Goal: Find specific page/section: Find specific page/section

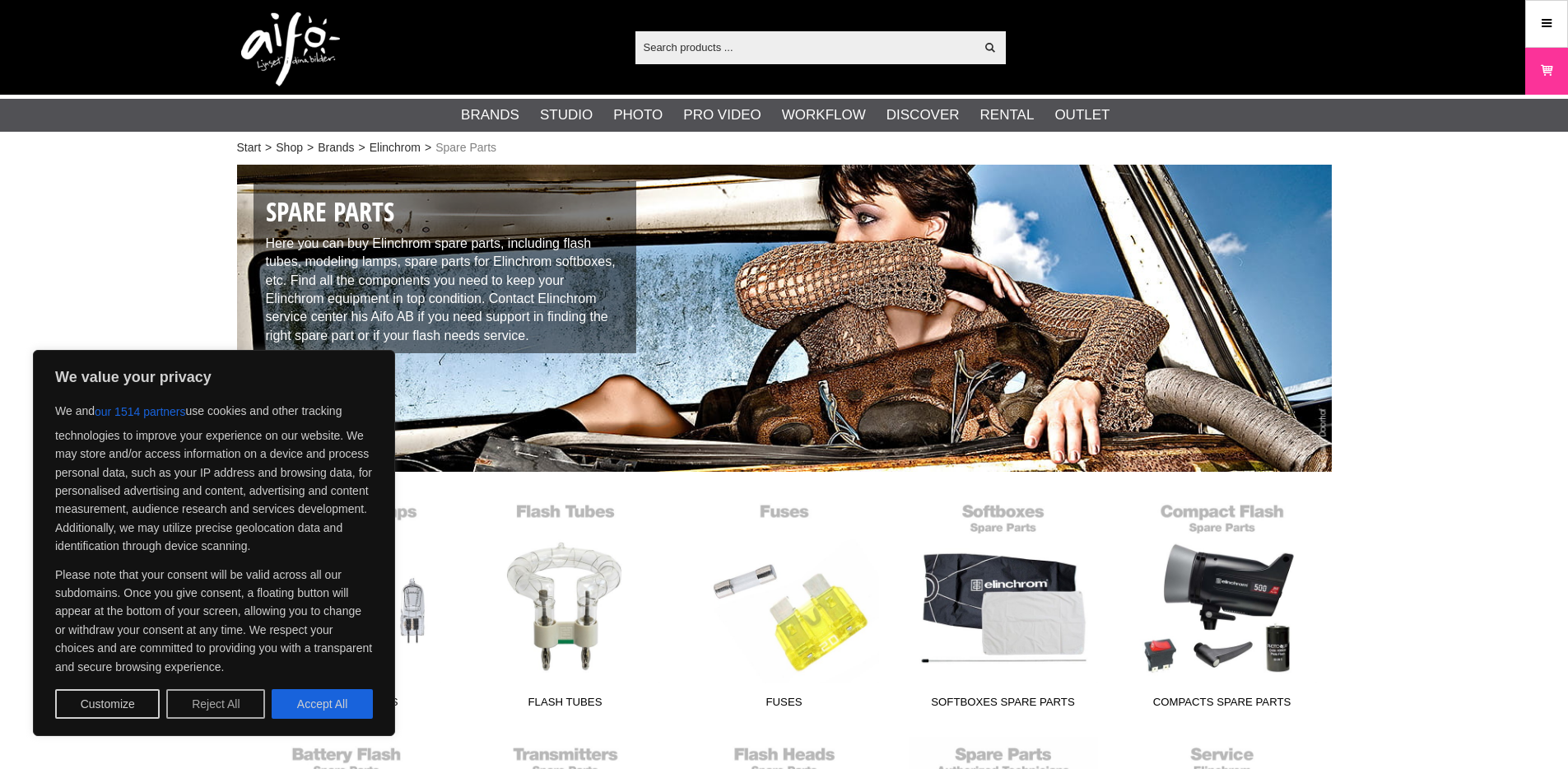
click at [196, 709] on button "Reject All" at bounding box center [216, 703] width 99 height 30
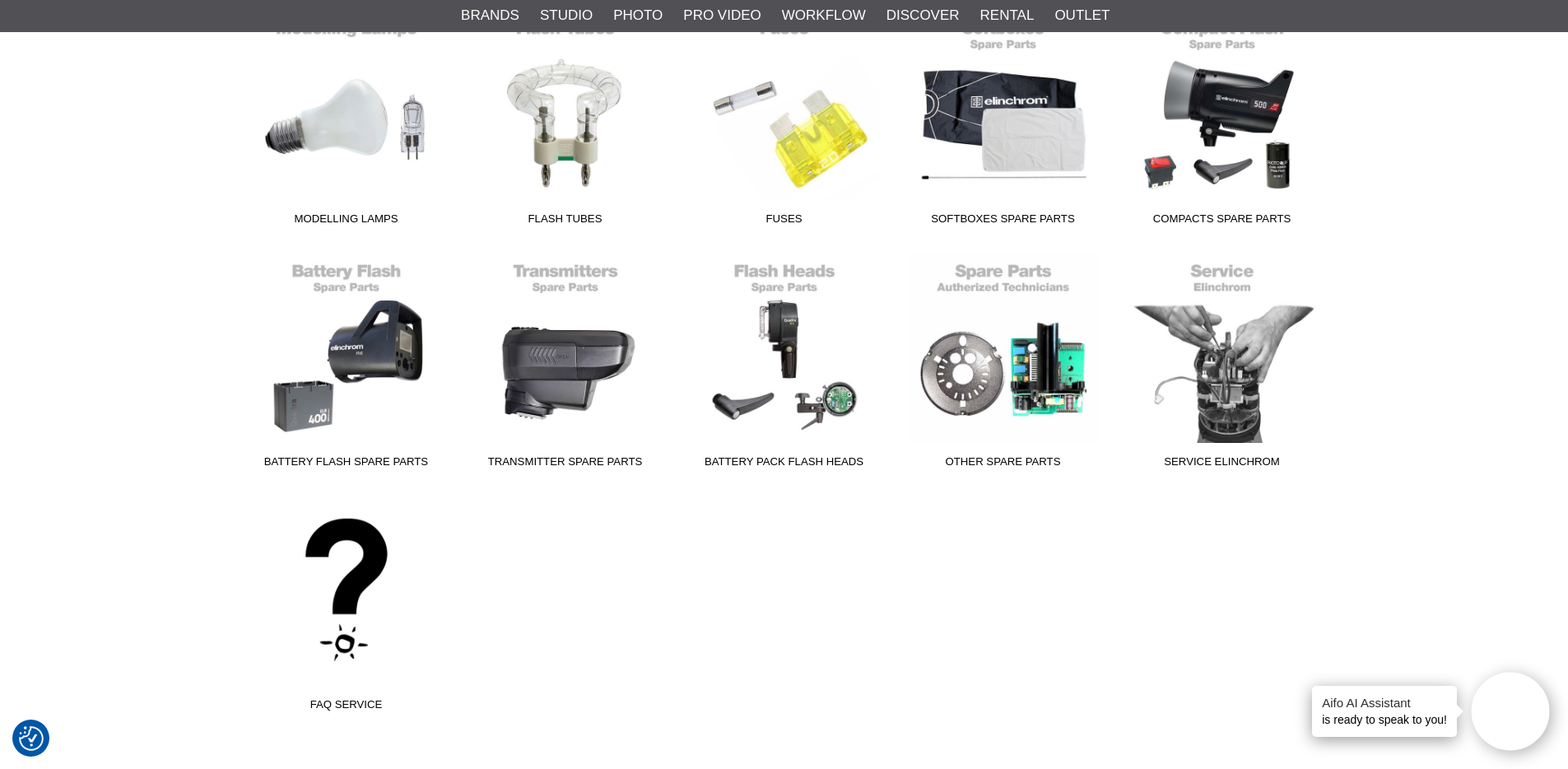
scroll to position [385, 0]
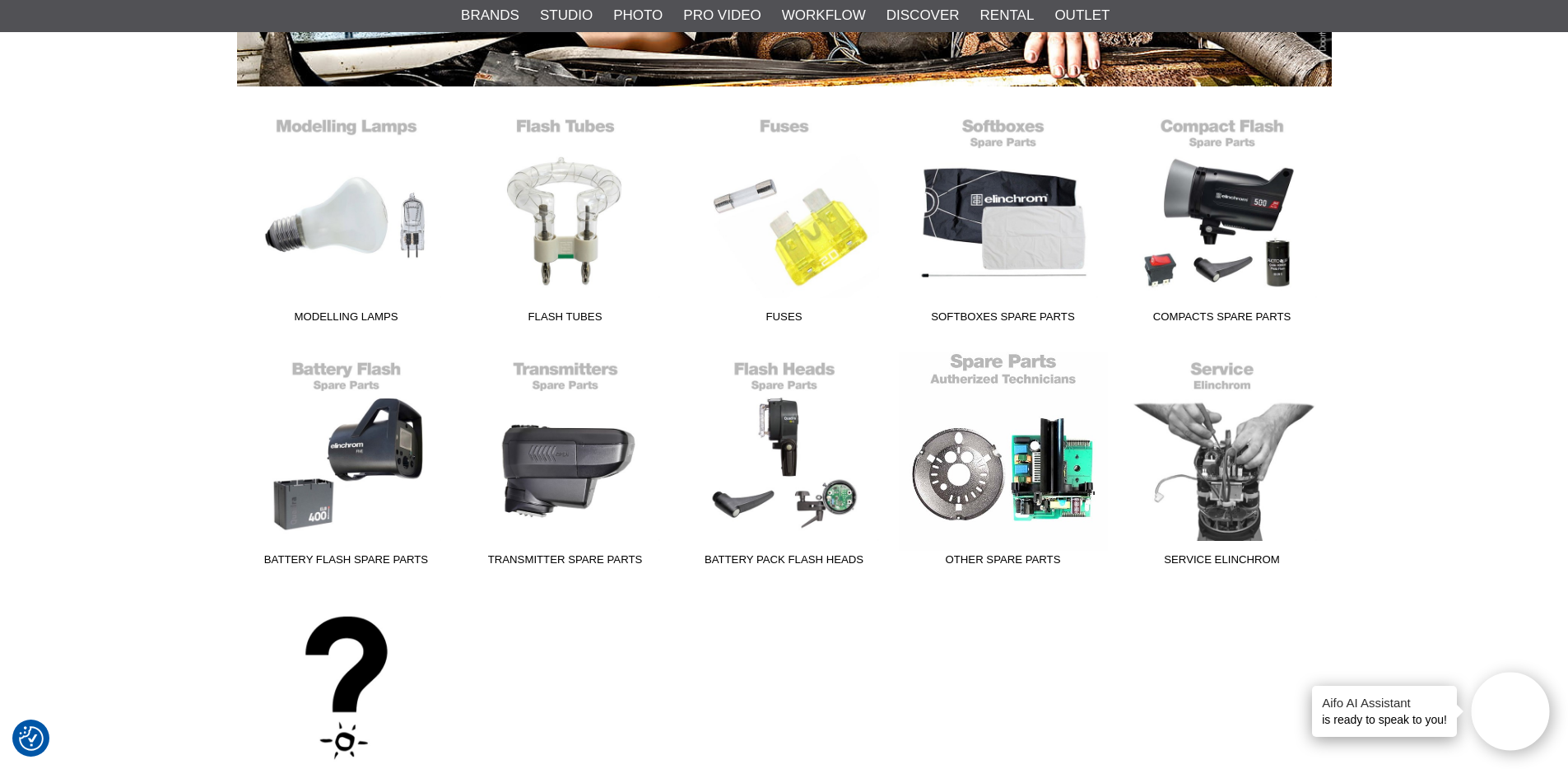
click at [1036, 467] on link "Other Spare parts" at bounding box center [1002, 462] width 218 height 222
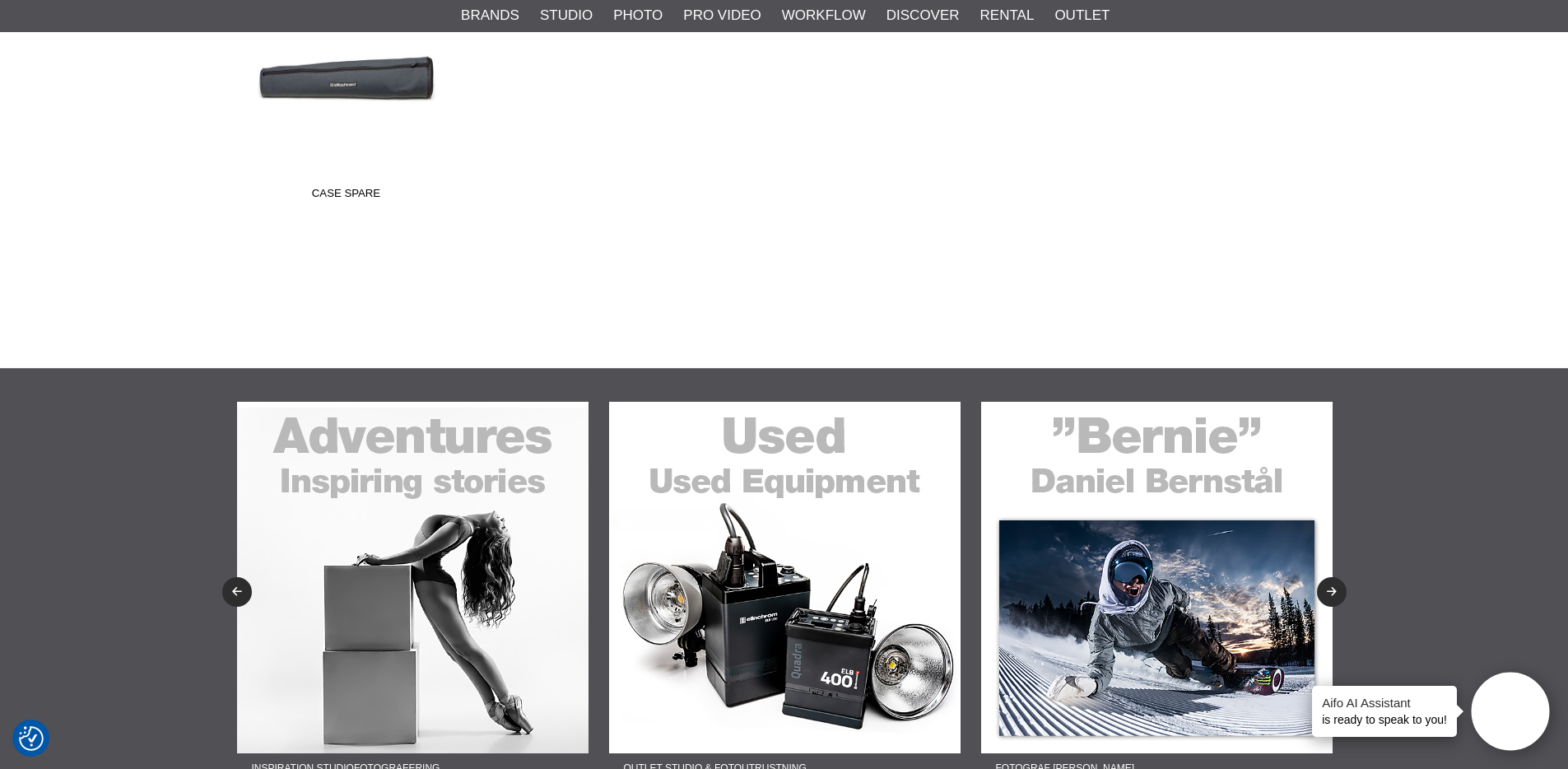
scroll to position [411, 0]
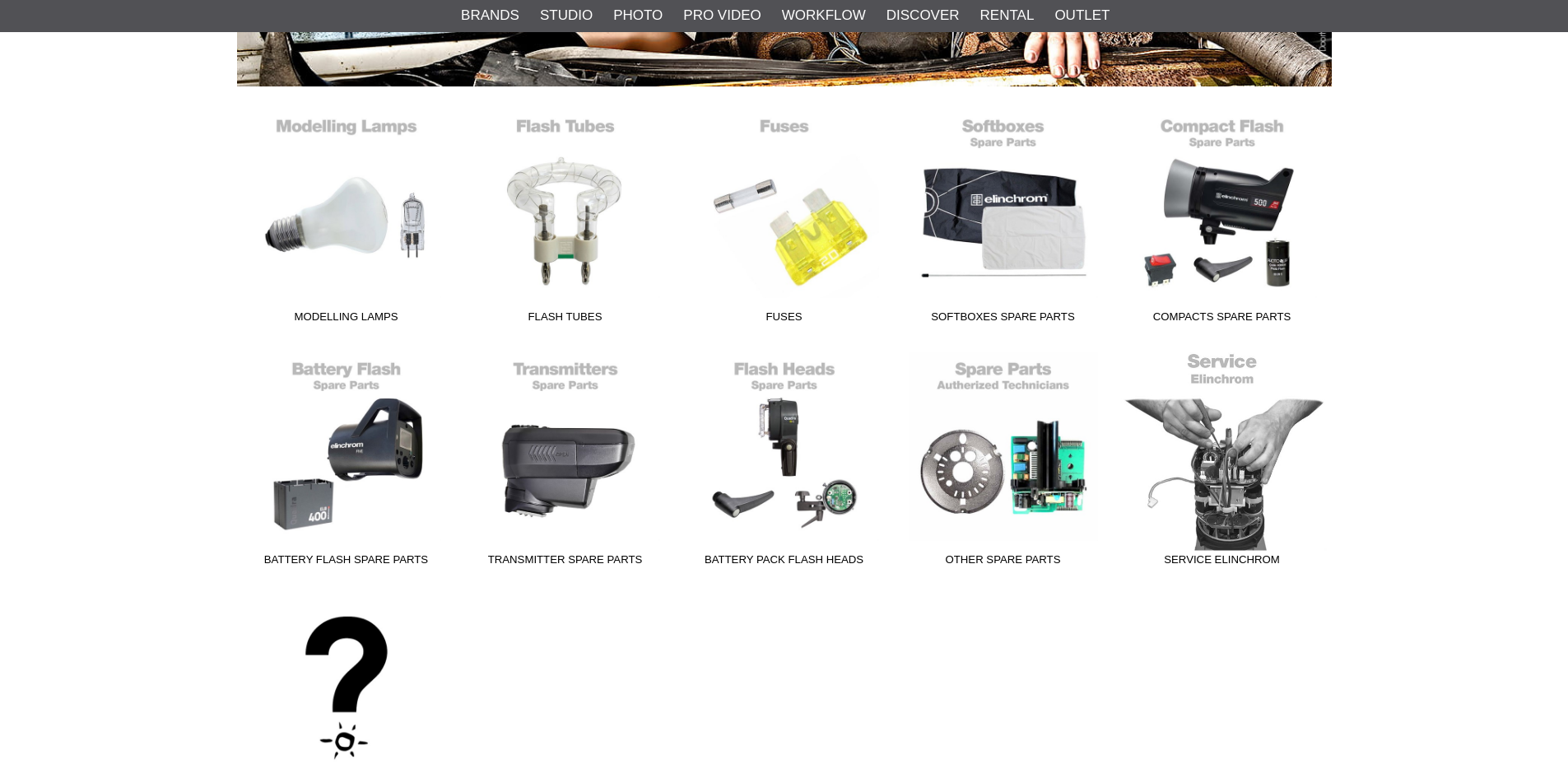
scroll to position [385, 0]
